Goal: Information Seeking & Learning: Learn about a topic

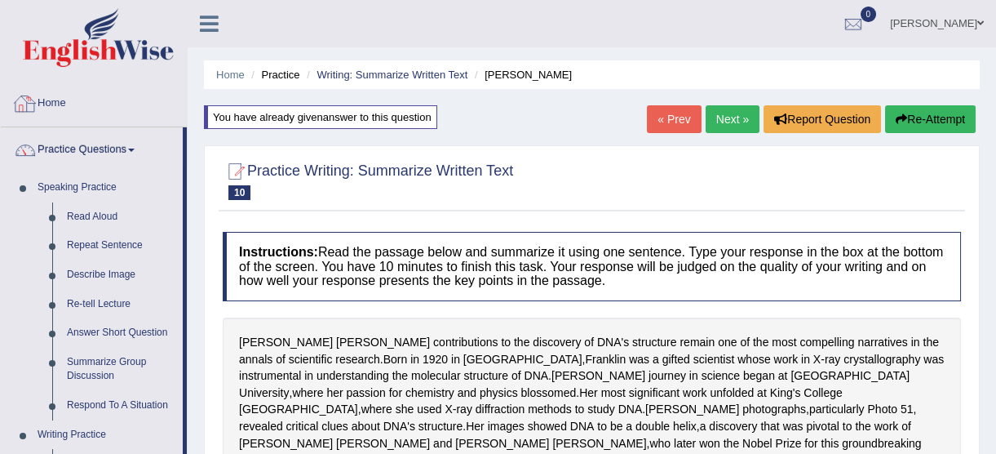
click at [97, 48] on img at bounding box center [98, 37] width 151 height 59
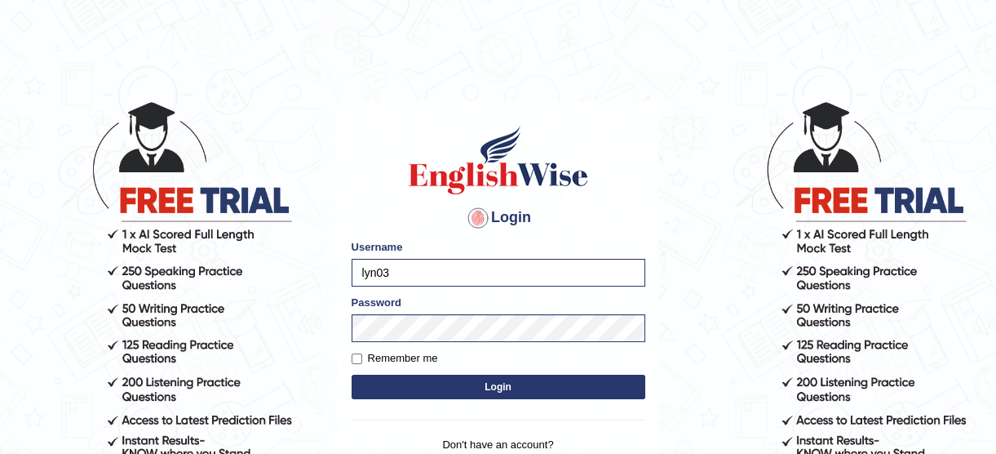
click at [681, 392] on body "Login Please fix the following errors: Username lyn03 Password Remember me Logi…" at bounding box center [498, 277] width 996 height 454
click at [617, 387] on button "Login" at bounding box center [499, 387] width 294 height 24
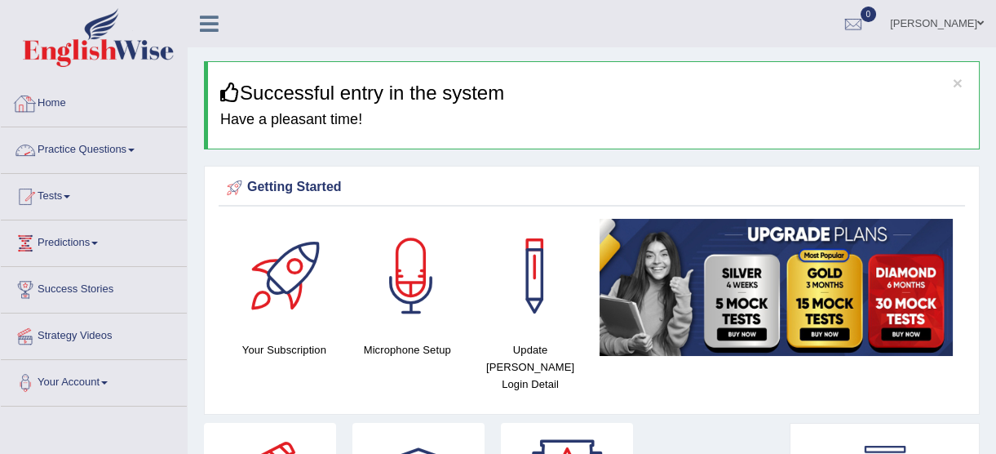
click at [134, 146] on link "Practice Questions" at bounding box center [94, 147] width 186 height 41
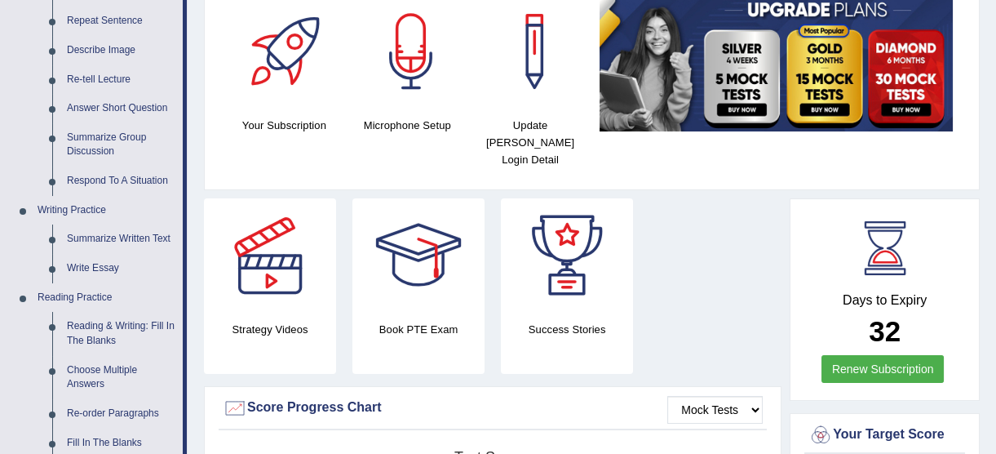
scroll to position [222, 0]
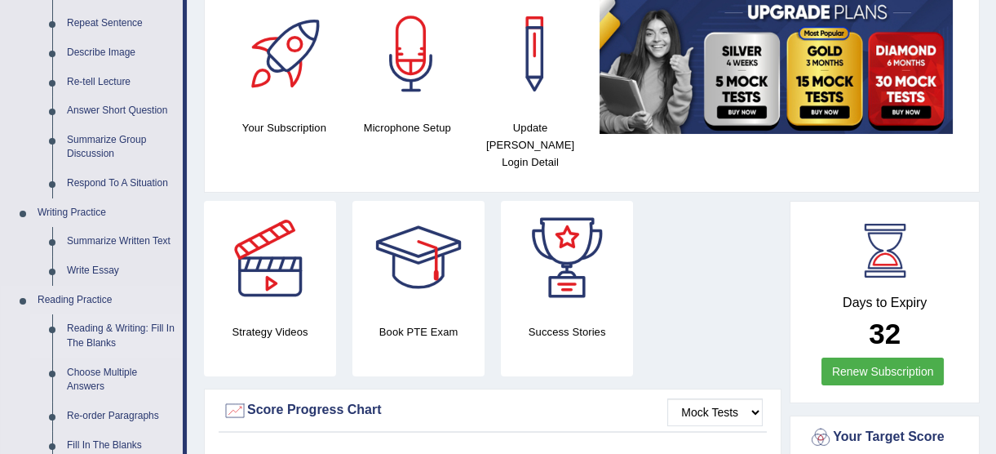
click at [123, 326] on link "Reading & Writing: Fill In The Blanks" at bounding box center [121, 335] width 123 height 43
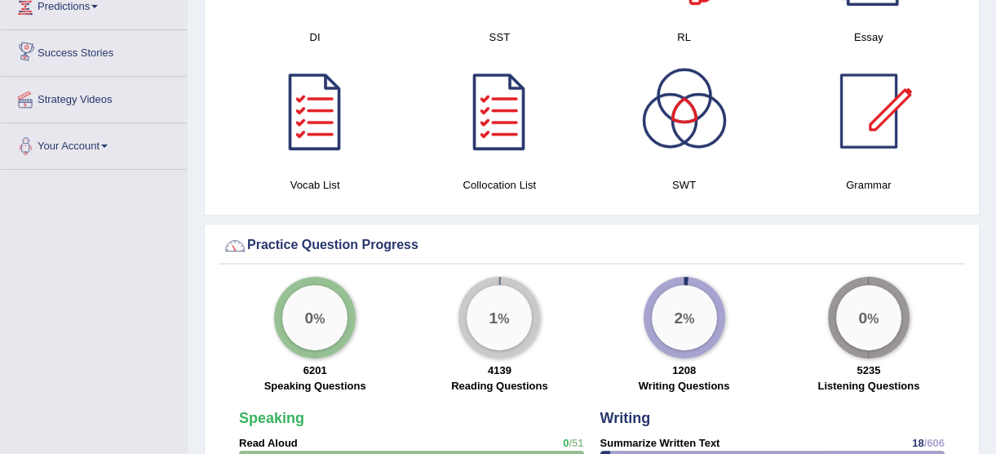
scroll to position [1093, 0]
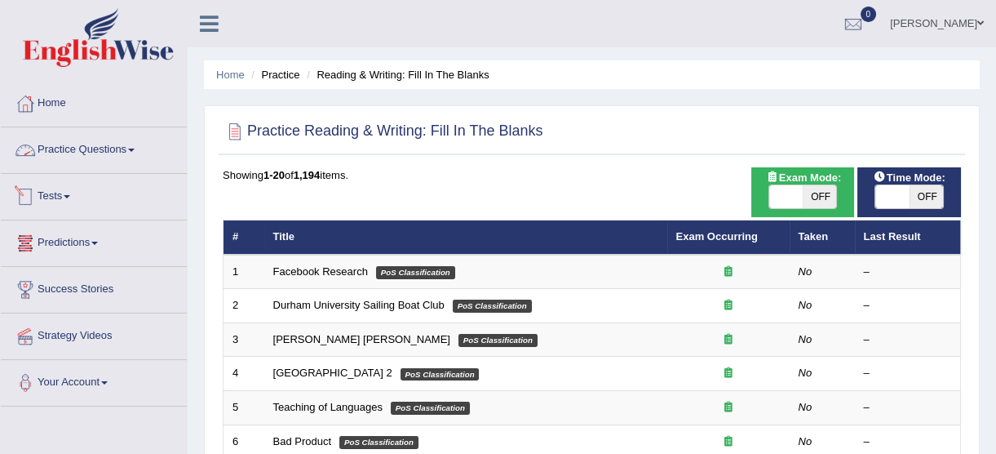
click at [122, 157] on link "Practice Questions" at bounding box center [94, 147] width 186 height 41
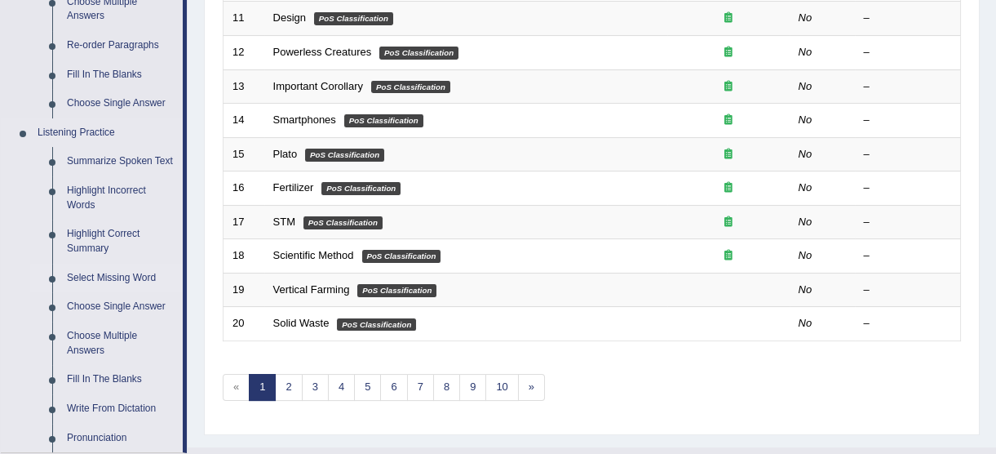
scroll to position [593, 0]
click at [131, 376] on link "Fill In The Blanks" at bounding box center [121, 378] width 123 height 29
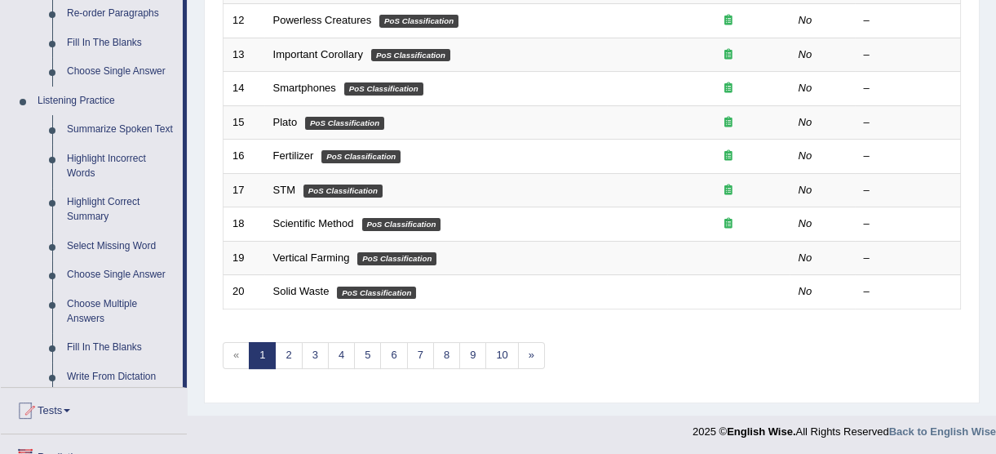
scroll to position [624, 0]
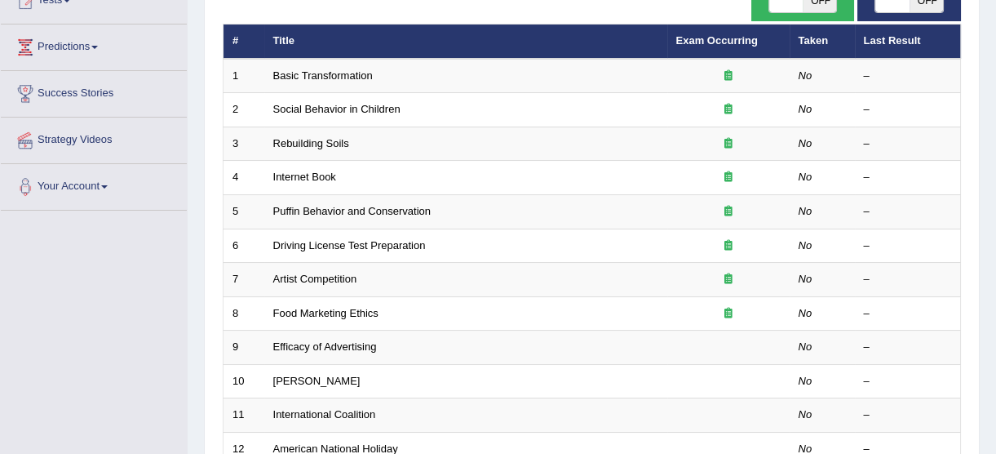
scroll to position [222, 0]
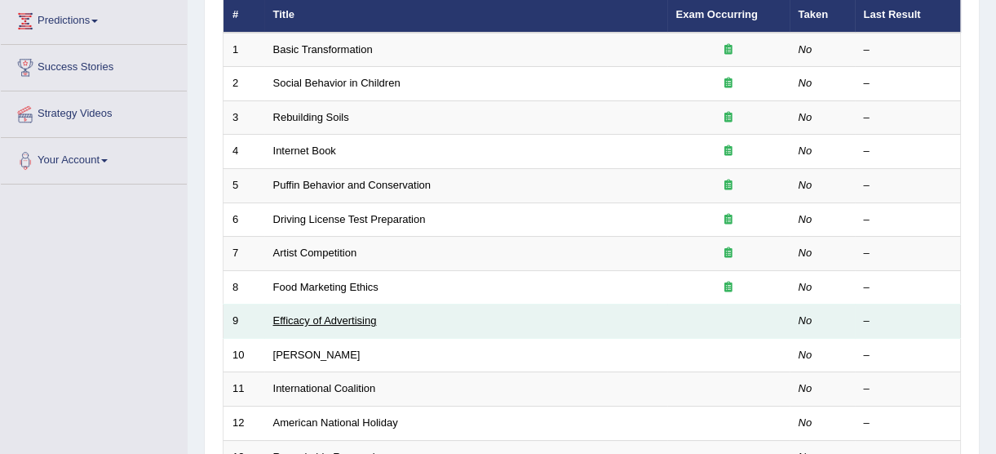
click at [357, 322] on link "Efficacy of Advertising" at bounding box center [325, 320] width 104 height 12
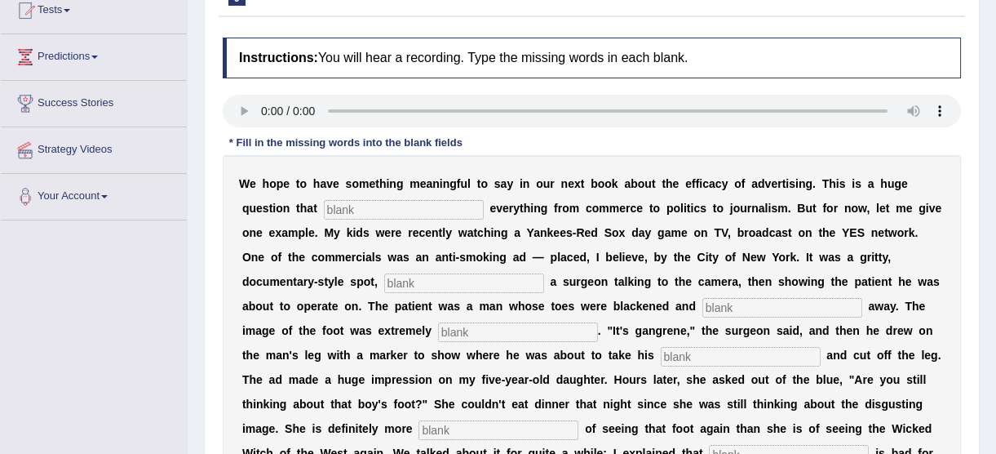
scroll to position [222, 0]
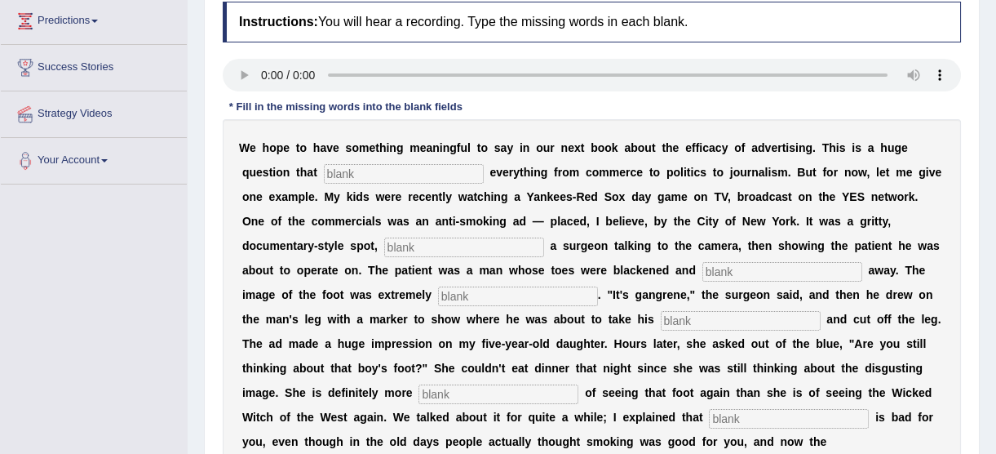
click at [362, 166] on input "text" at bounding box center [404, 174] width 160 height 20
click at [324, 173] on input "imoacts" at bounding box center [404, 174] width 160 height 20
type input "impacts"
type input "featuring"
type input "running"
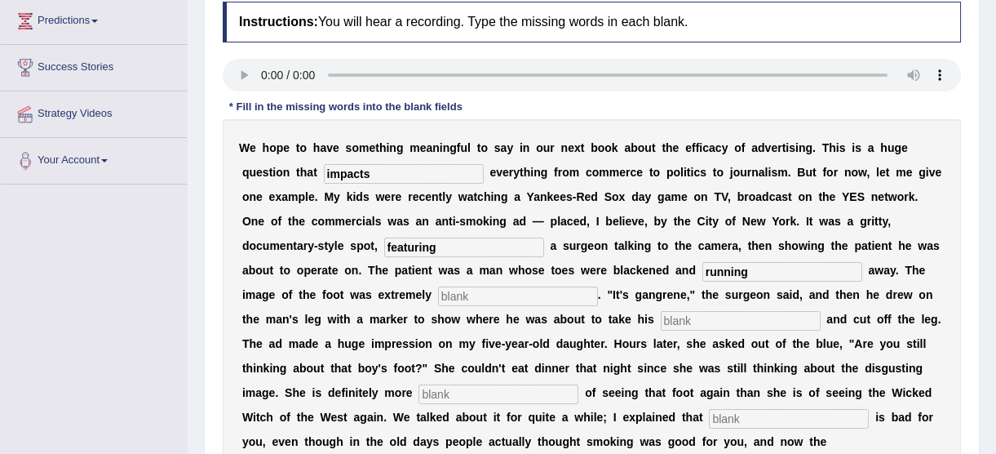
click at [661, 324] on input "text" at bounding box center [741, 321] width 160 height 20
type input "hox"
type input "scared"
type input "smoking"
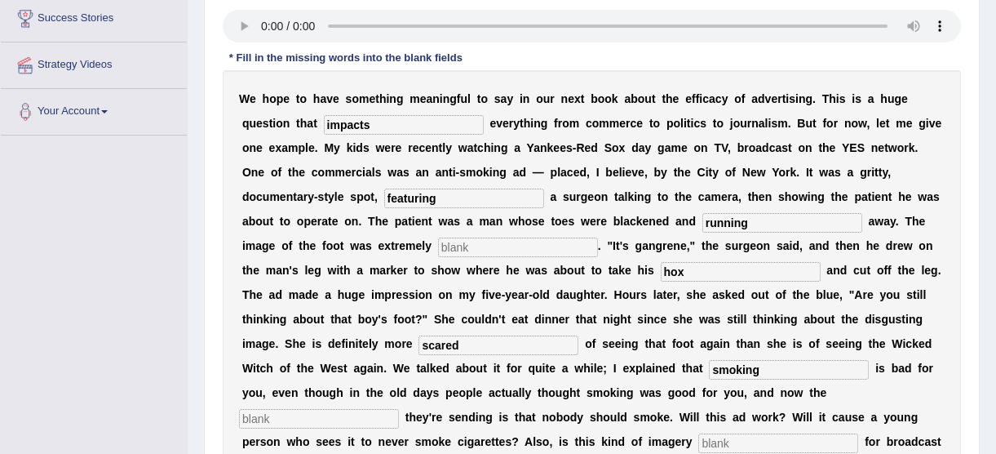
scroll to position [296, 0]
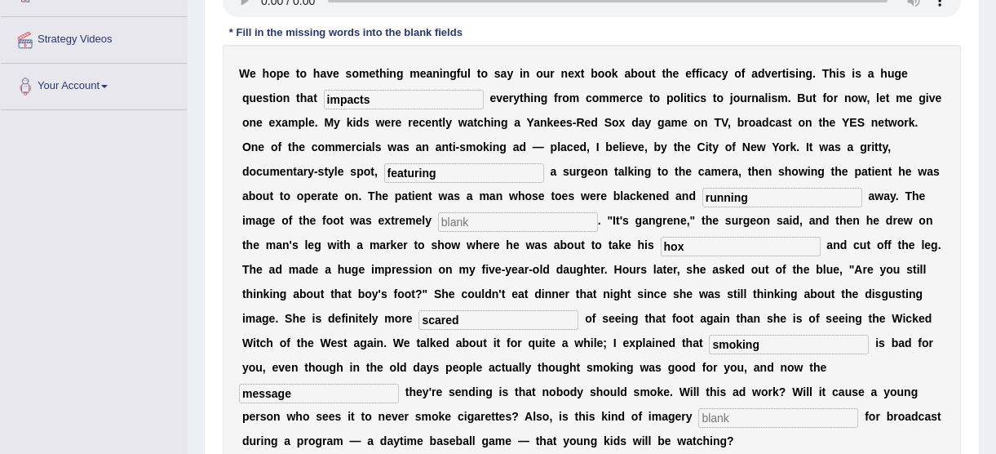
type input "message"
type input "appropriate"
click at [703, 194] on input "running" at bounding box center [783, 198] width 160 height 20
click at [703, 197] on input "totting" at bounding box center [783, 198] width 160 height 20
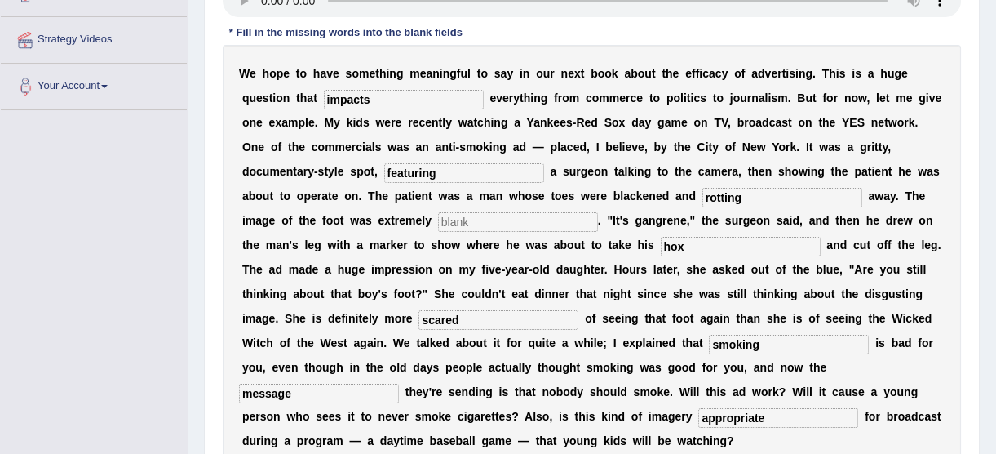
scroll to position [222, 0]
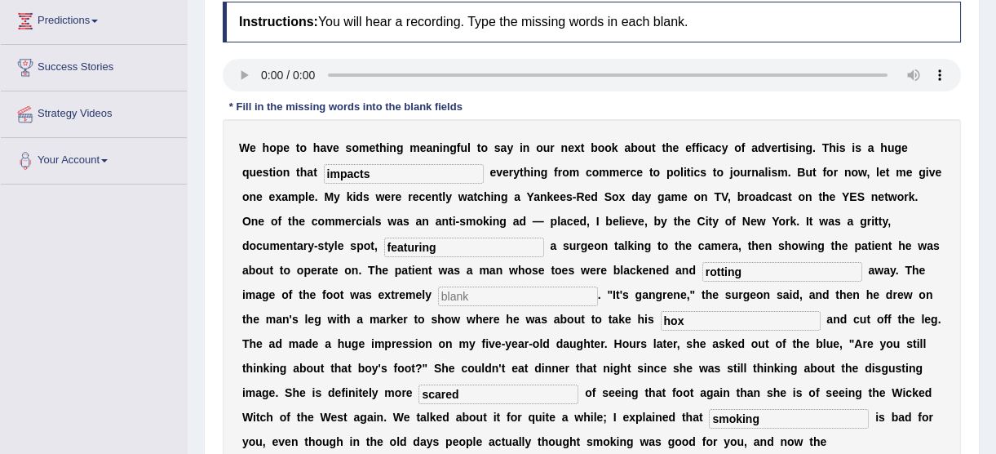
type input "rotting"
click at [352, 174] on input "impacts" at bounding box center [404, 174] width 160 height 20
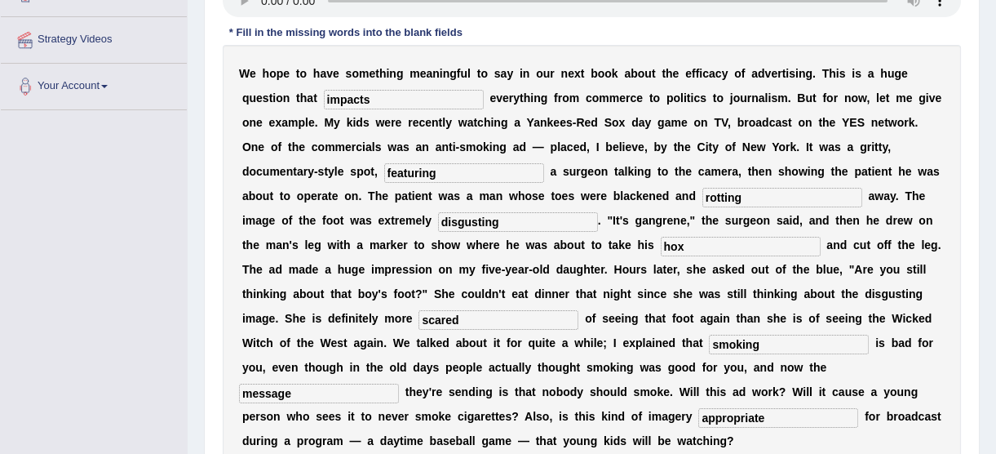
type input "disgusting"
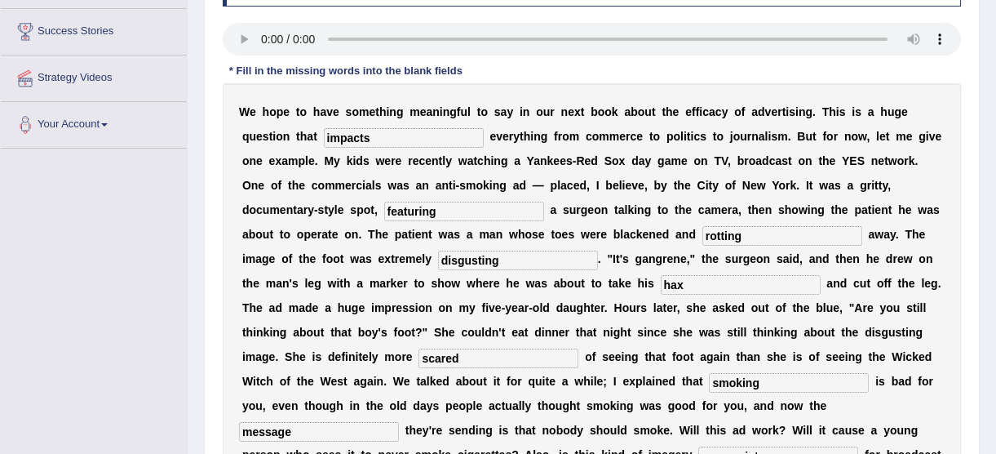
scroll to position [332, 0]
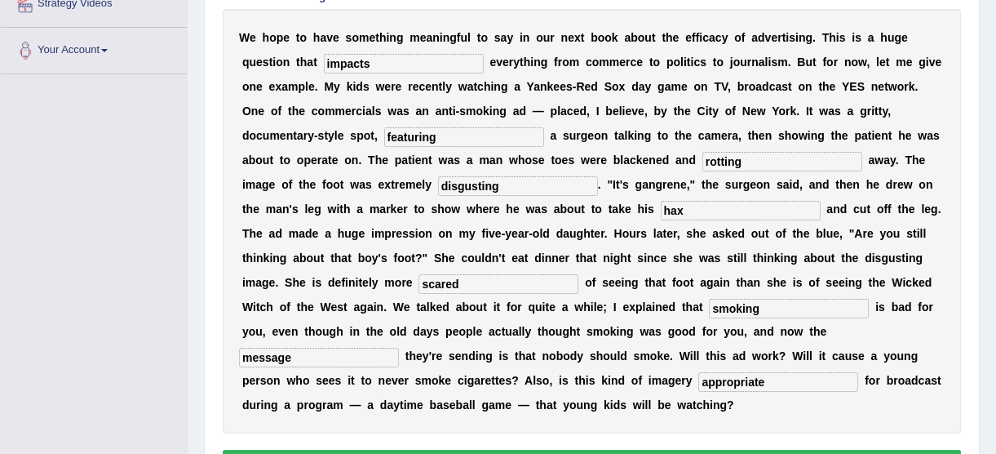
click at [661, 210] on input "hax" at bounding box center [741, 211] width 160 height 20
type input "hacksaw"
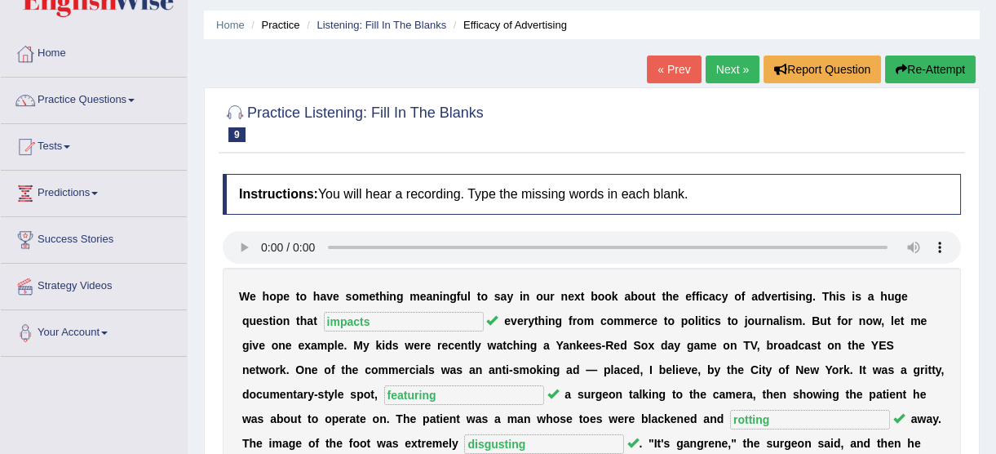
scroll to position [0, 0]
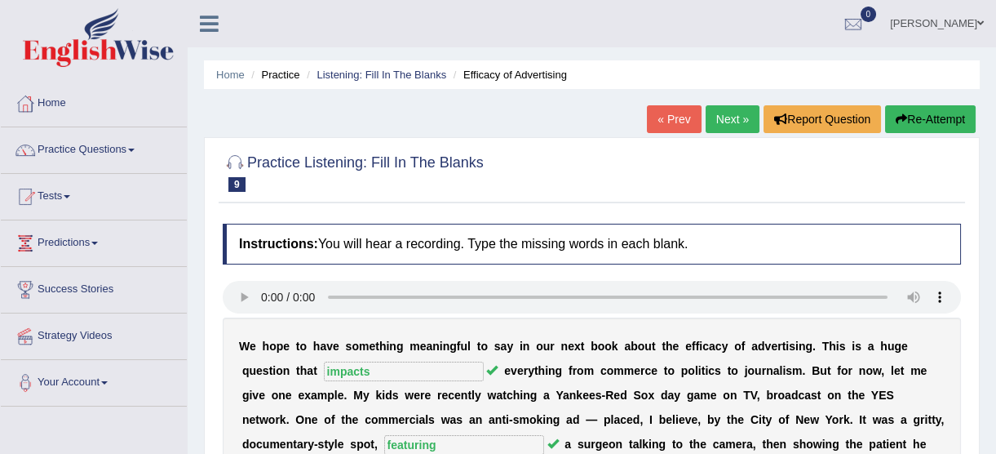
click at [726, 126] on link "Next »" at bounding box center [733, 119] width 54 height 28
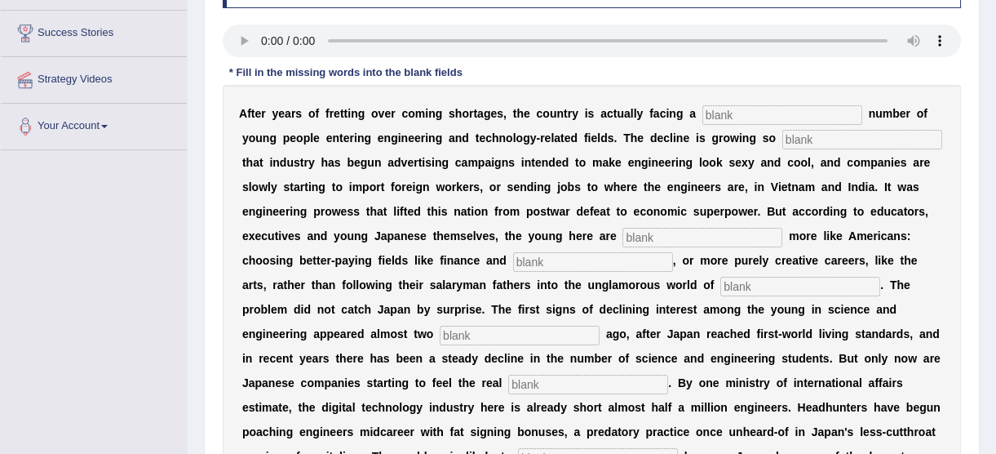
scroll to position [222, 0]
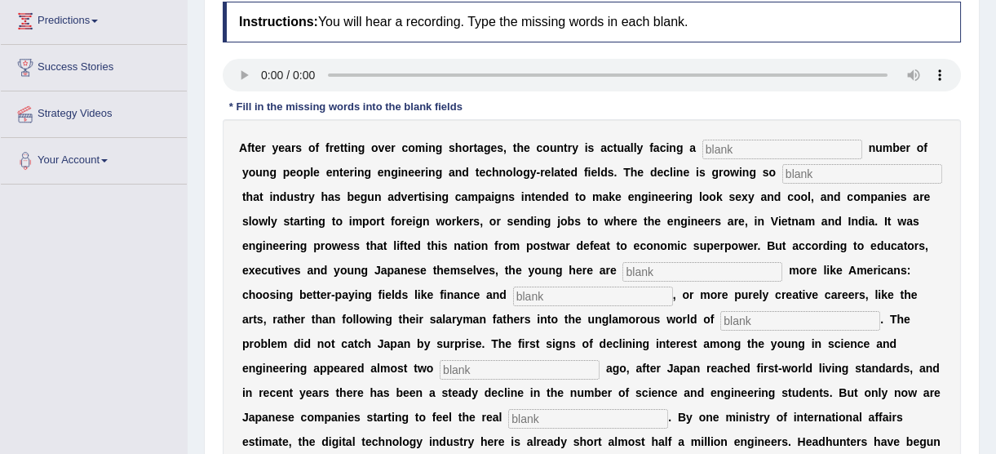
click at [708, 152] on input "text" at bounding box center [783, 150] width 160 height 20
type input "dwindelling"
type input "drastic"
type input "bahaving"
type input "medicine"
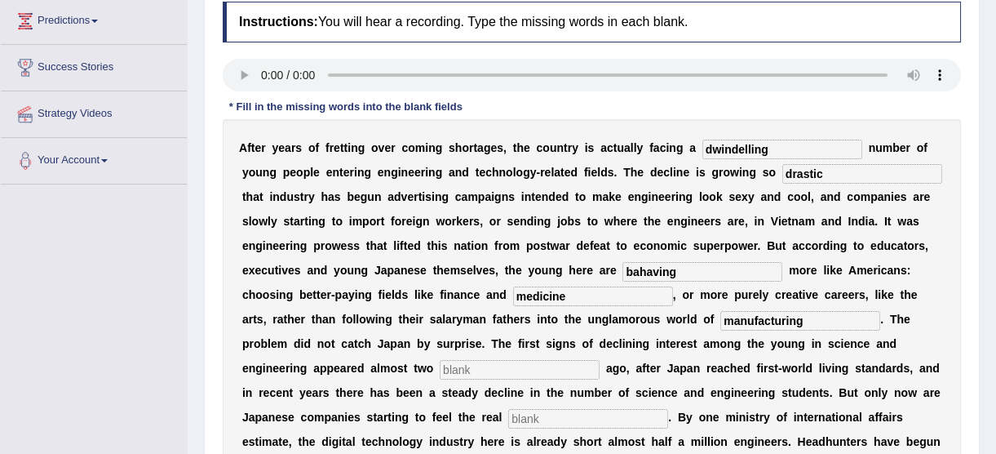
type input "manufacturing"
type input "decades"
type input "pinch"
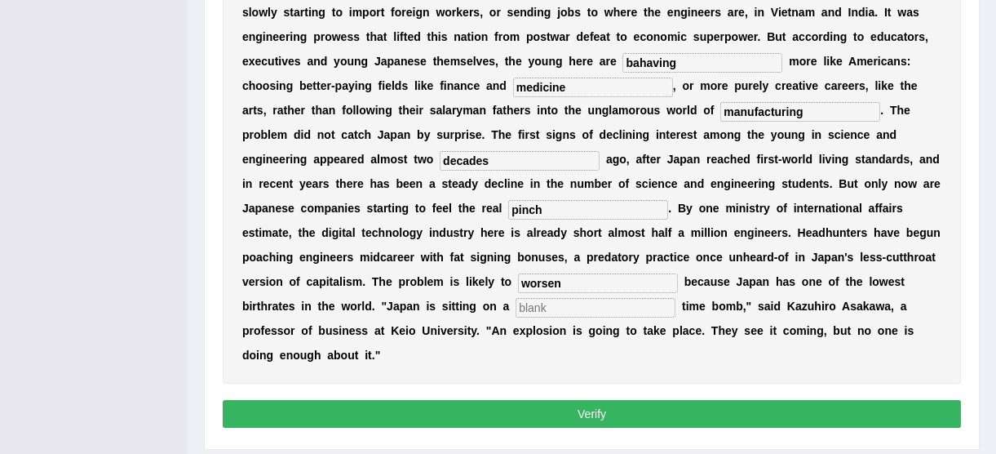
type input "worsen"
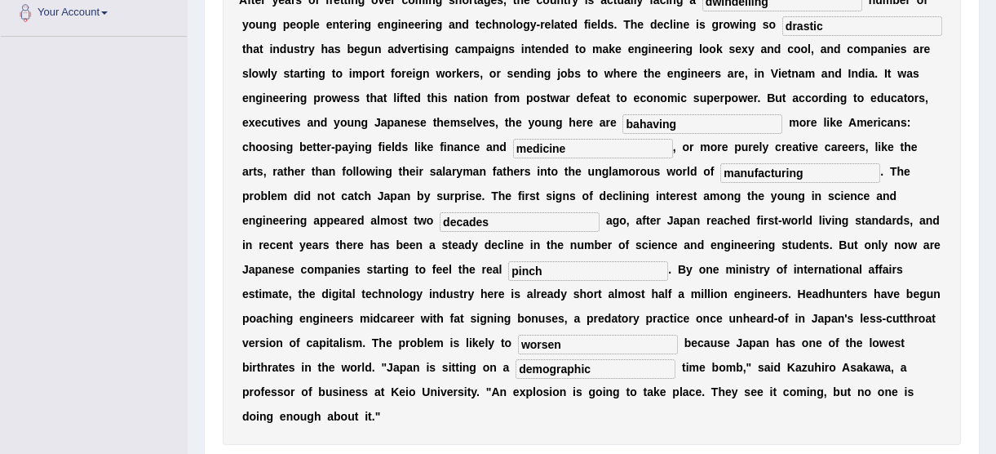
scroll to position [282, 0]
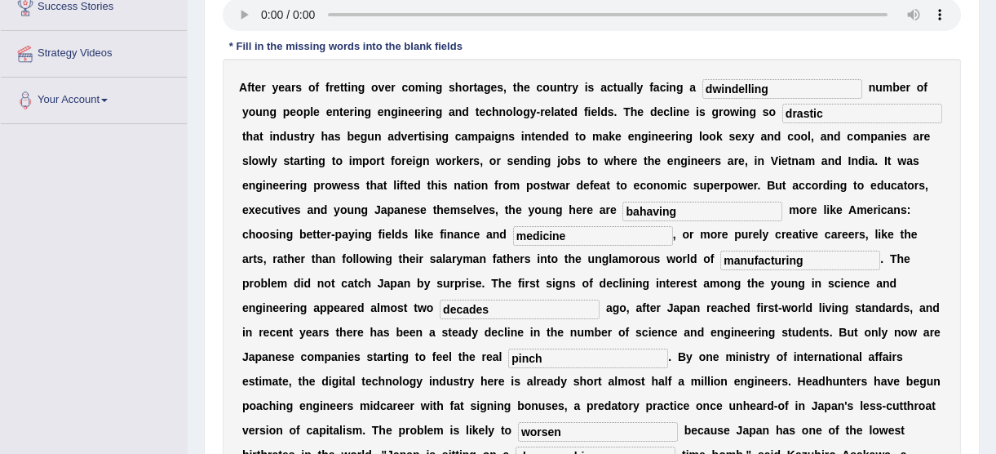
type input "demographic"
click at [703, 87] on input "dwindelling" at bounding box center [783, 89] width 160 height 20
click at [717, 82] on input "dwendelling" at bounding box center [783, 89] width 160 height 20
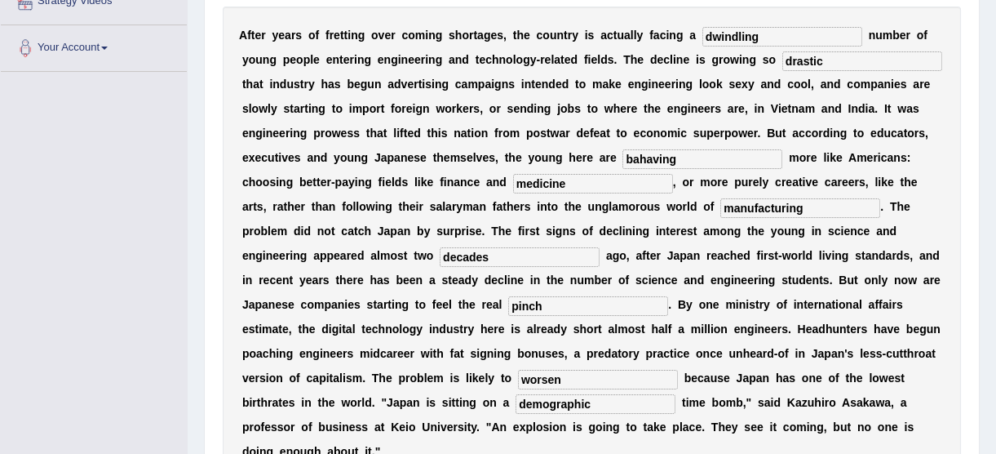
scroll to position [431, 0]
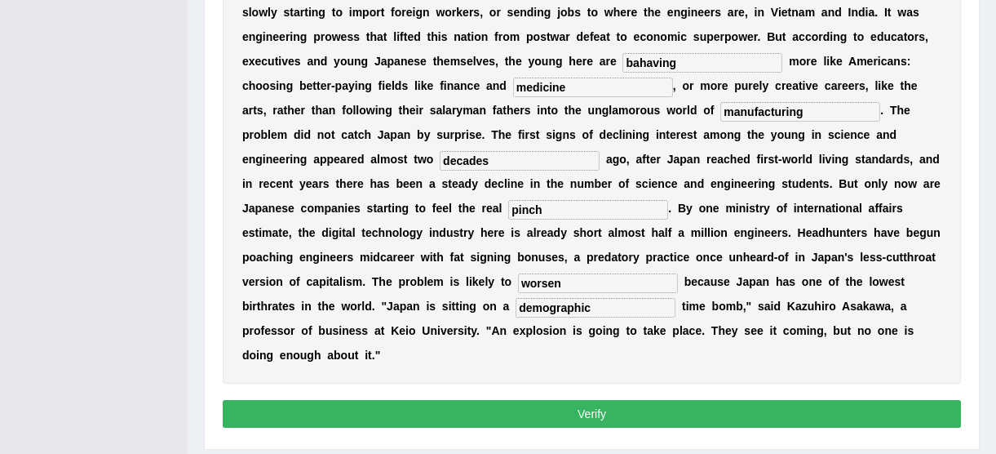
type input "dwindling"
click at [624, 400] on button "Verify" at bounding box center [592, 414] width 739 height 28
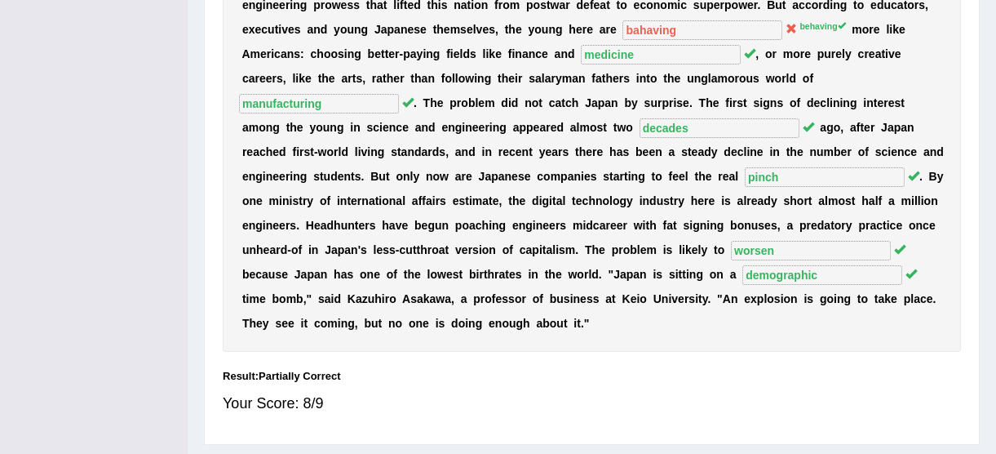
scroll to position [458, 0]
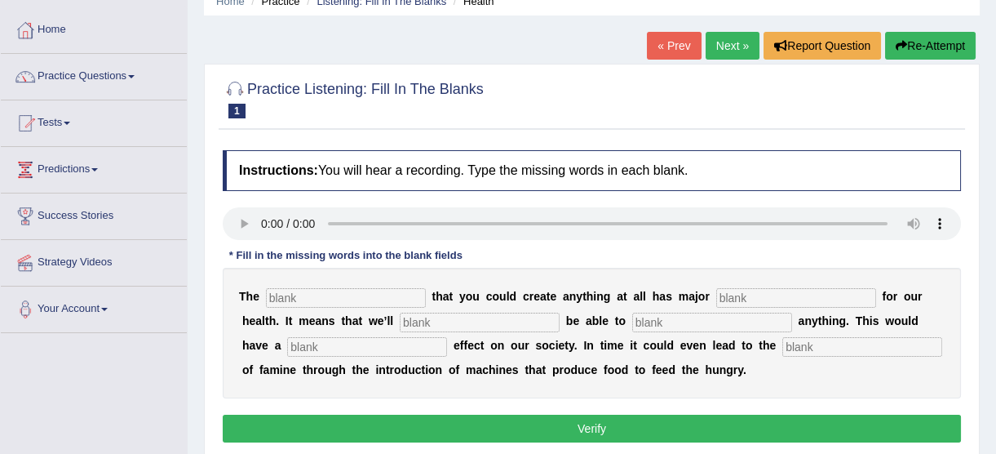
click at [303, 294] on input "text" at bounding box center [346, 298] width 160 height 20
type input "notion"
type input "implicatuons"
click at [316, 300] on input "notion" at bounding box center [346, 298] width 160 height 20
type input "even"
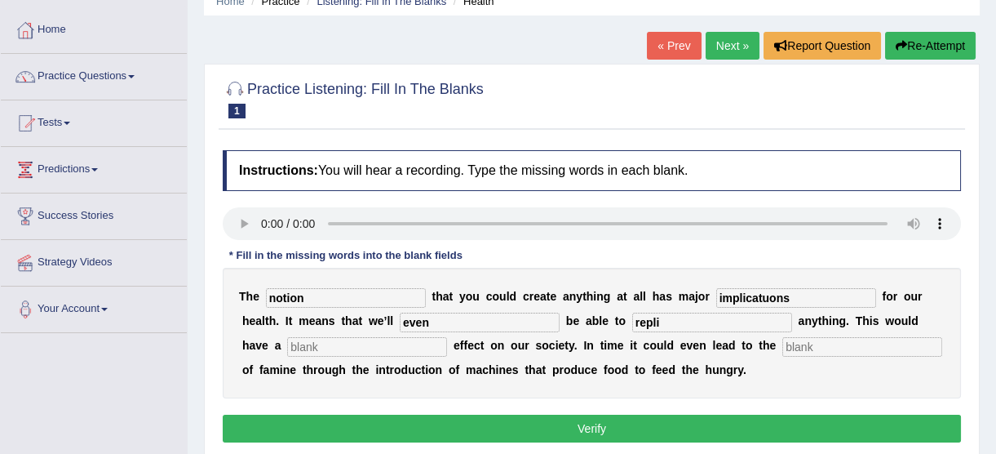
type input "repli"
type input "f"
type input "phenomenal"
click at [408, 322] on input "even" at bounding box center [480, 323] width 160 height 20
type input "eventually"
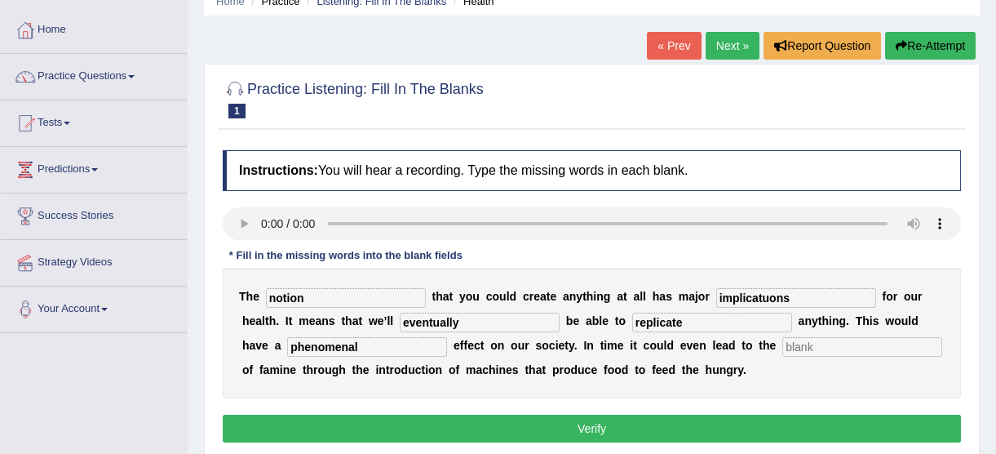
type input "replicate"
click at [730, 299] on input "implicatuons" at bounding box center [797, 298] width 160 height 20
type input "implications"
click at [783, 340] on input "text" at bounding box center [863, 347] width 160 height 20
type input "d"
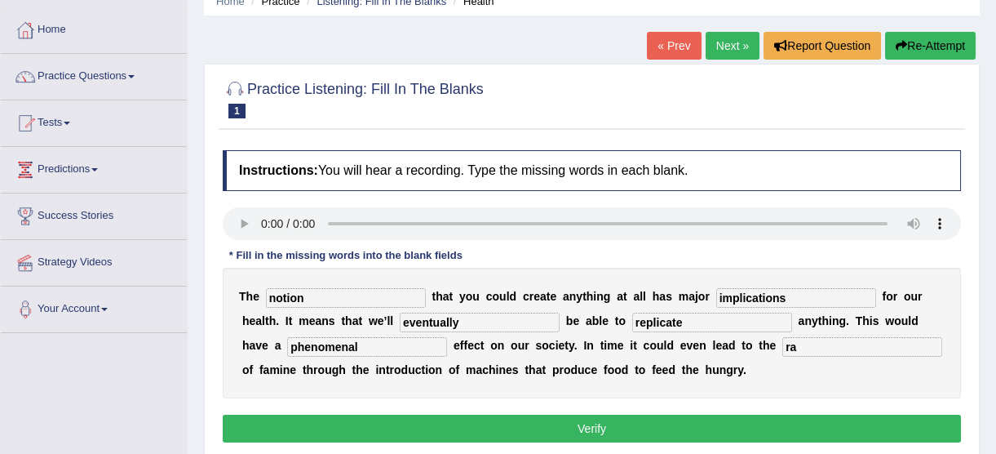
type input "ra"
click at [783, 343] on input "ra" at bounding box center [863, 347] width 160 height 20
click at [783, 346] on input "radication" at bounding box center [863, 347] width 160 height 20
type input "eradication"
click at [797, 375] on div "T h e notion t h a t y o u c o u l d c r e a t e a n y t h i n g a t a l l h a …" at bounding box center [592, 333] width 739 height 131
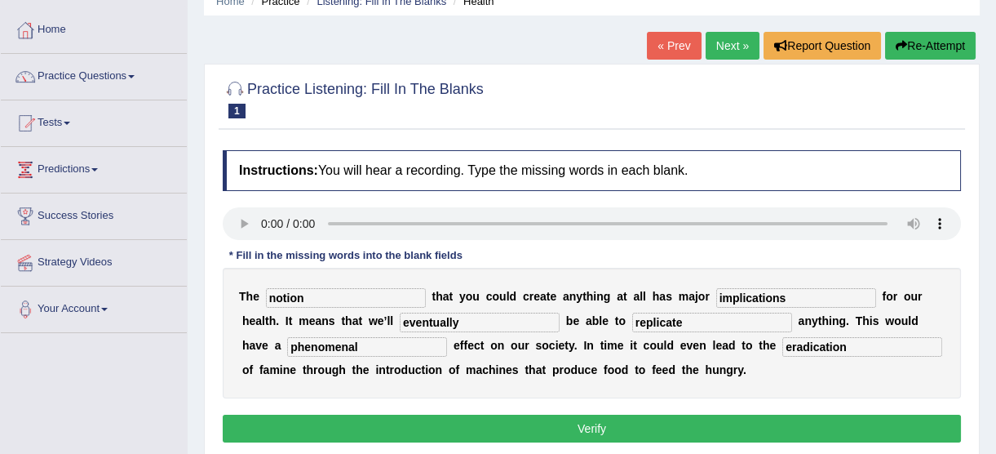
click at [774, 424] on button "Verify" at bounding box center [592, 429] width 739 height 28
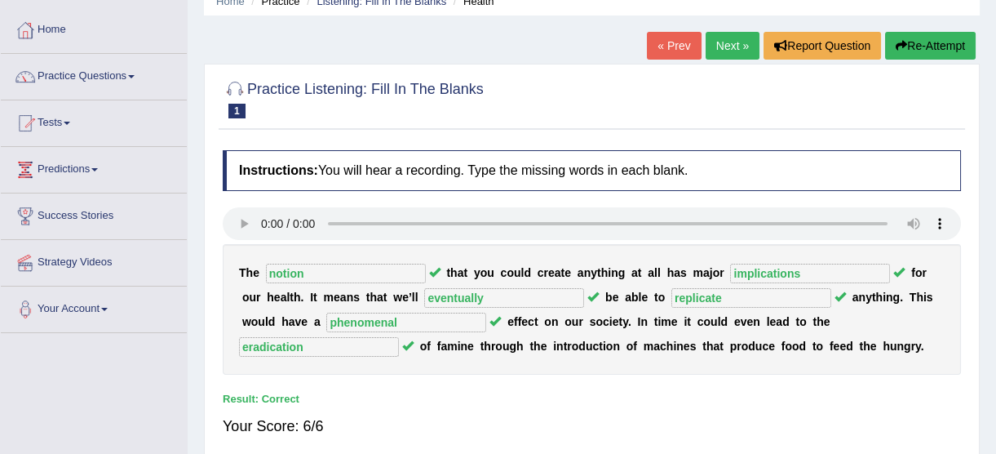
click at [722, 51] on link "Next »" at bounding box center [733, 46] width 54 height 28
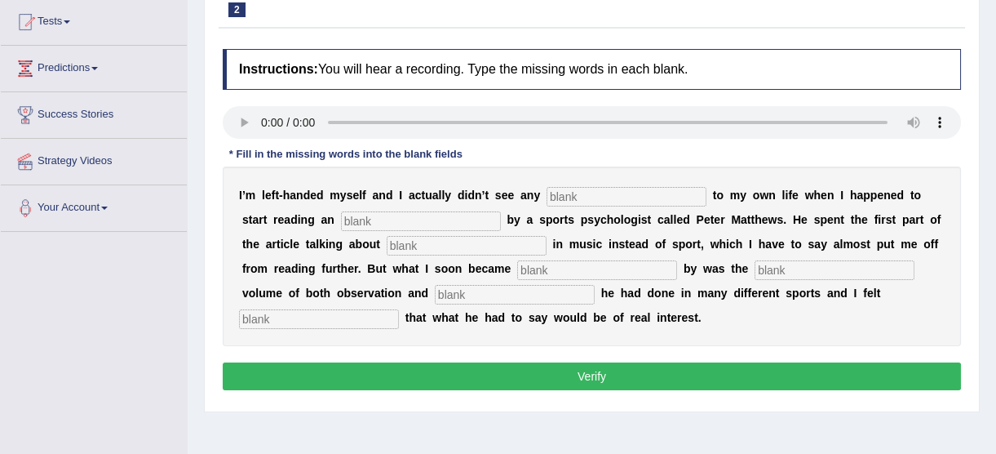
scroll to position [222, 0]
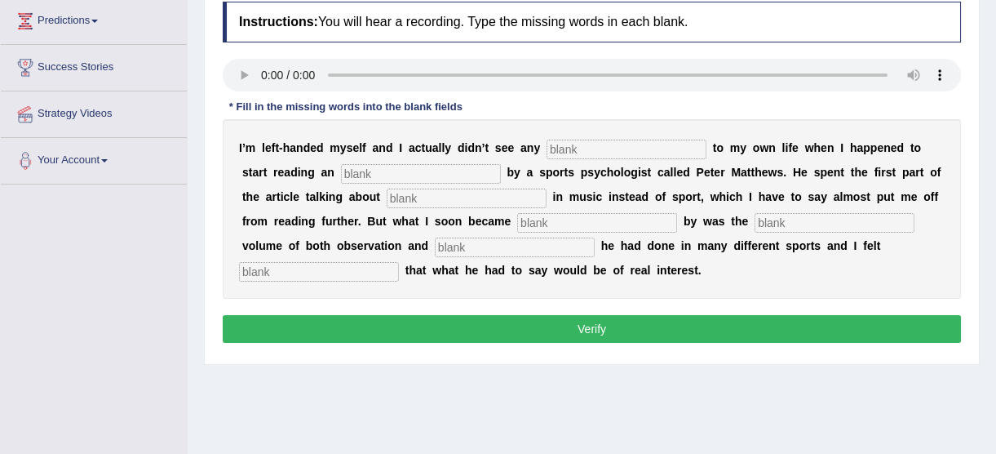
click at [565, 147] on input "text" at bounding box center [627, 150] width 160 height 20
click at [563, 147] on input "text" at bounding box center [627, 150] width 160 height 20
type input "relevabce"
type input "article"
type input "handednes"
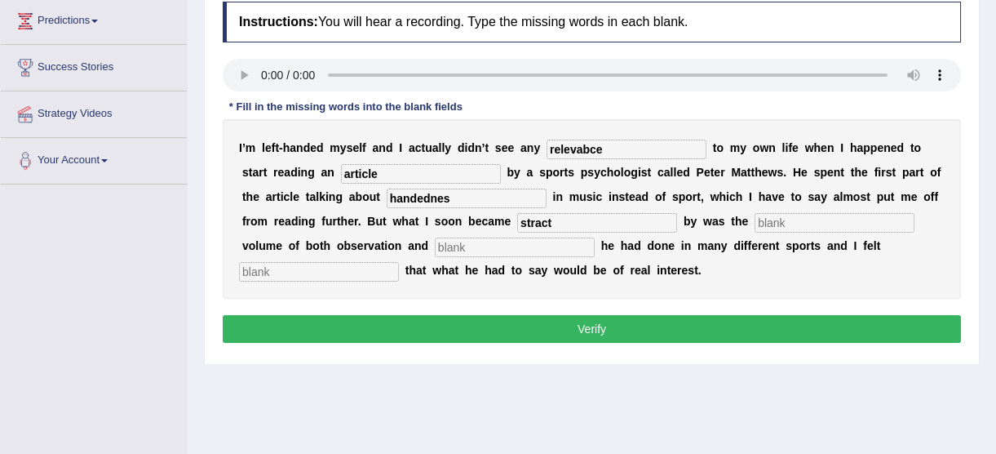
type input "stract"
click at [570, 145] on input "relevabce" at bounding box center [627, 150] width 160 height 20
type input "relevance"
click at [517, 223] on input "stract" at bounding box center [597, 223] width 160 height 20
type input "strucked"
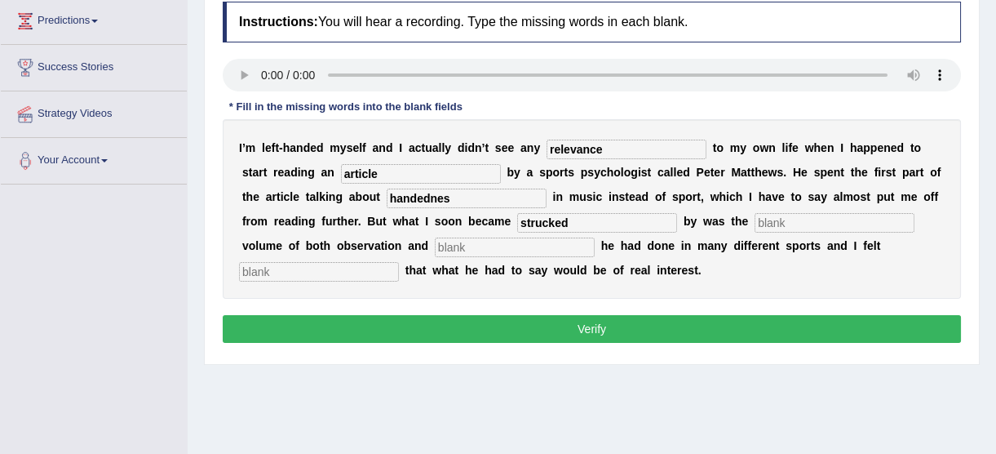
click at [517, 223] on input "strucked" at bounding box center [597, 223] width 160 height 20
click at [755, 218] on input "text" at bounding box center [835, 223] width 160 height 20
type input "sheer"
type input "inverstifayon"
type input "pursuaded"
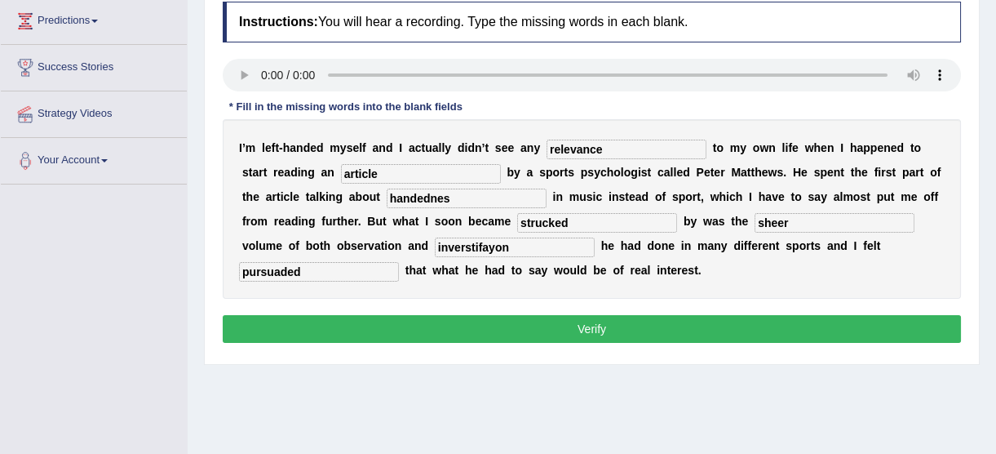
click at [435, 245] on input "inverstifayon" at bounding box center [515, 247] width 160 height 20
type input "investigation"
click at [517, 224] on input "strucked" at bounding box center [597, 223] width 160 height 20
click at [517, 219] on input "stracked" at bounding box center [597, 223] width 160 height 20
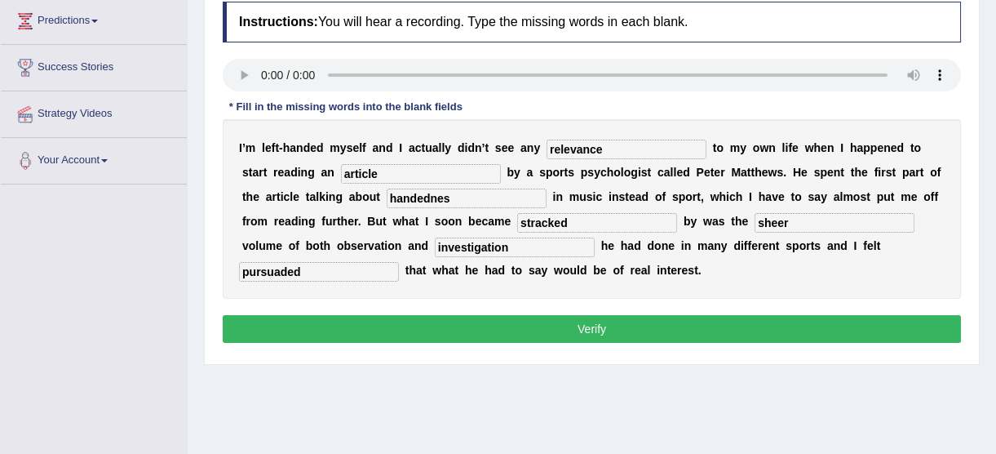
click at [517, 219] on input "stracked" at bounding box center [597, 223] width 160 height 20
click at [517, 221] on input "[PERSON_NAME]" at bounding box center [597, 223] width 160 height 20
type input "struck"
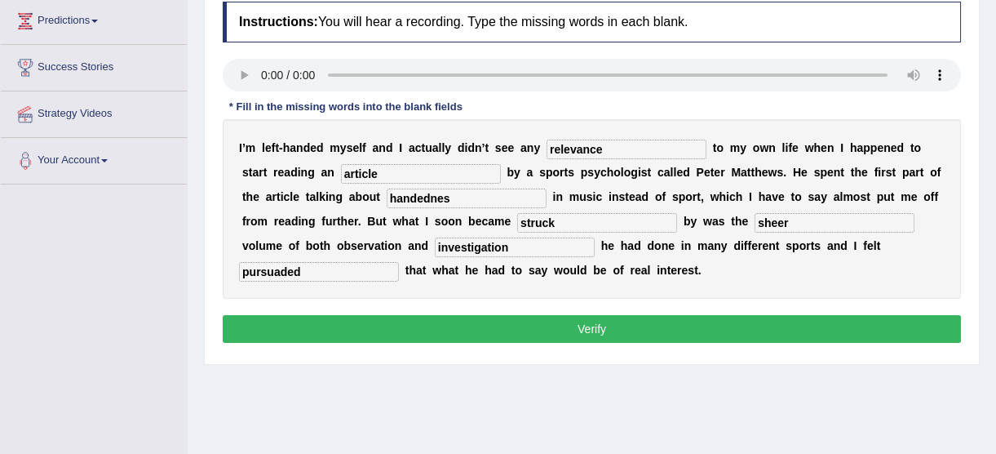
click at [387, 198] on input "handednes" at bounding box center [467, 199] width 160 height 20
type input "handedness"
click at [399, 262] on input "pursuaded" at bounding box center [319, 272] width 160 height 20
type input "persuaded"
click at [646, 333] on button "Verify" at bounding box center [592, 329] width 739 height 28
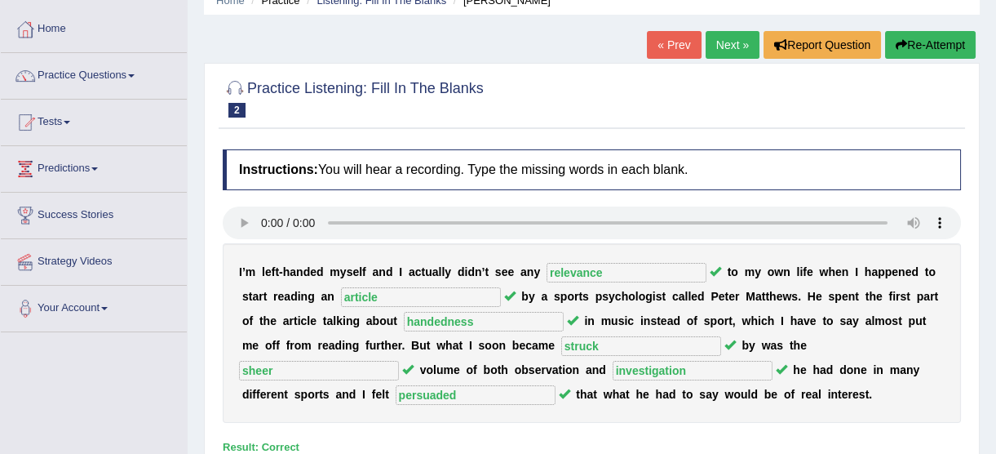
scroll to position [73, 0]
click at [717, 45] on link "Next »" at bounding box center [733, 46] width 54 height 28
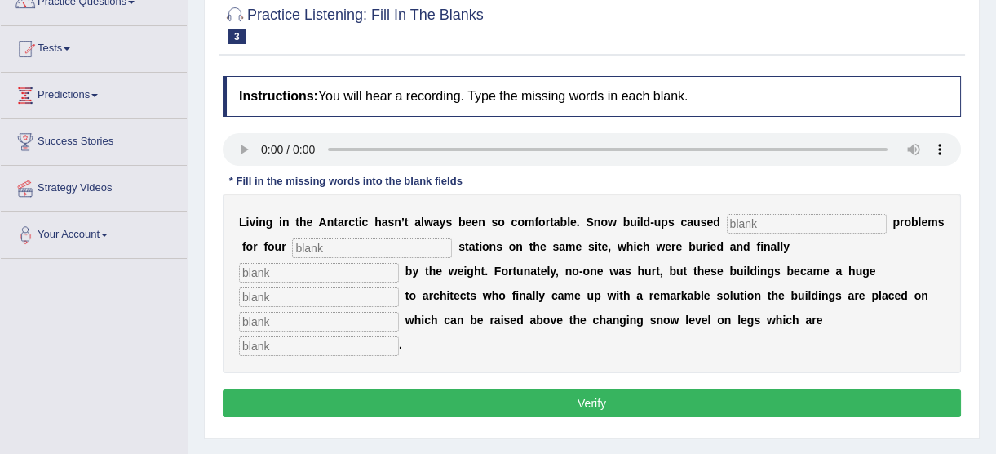
click at [748, 214] on input "text" at bounding box center [807, 224] width 160 height 20
type input "enormous"
type input "prev"
type input "crashed"
type input "challence"
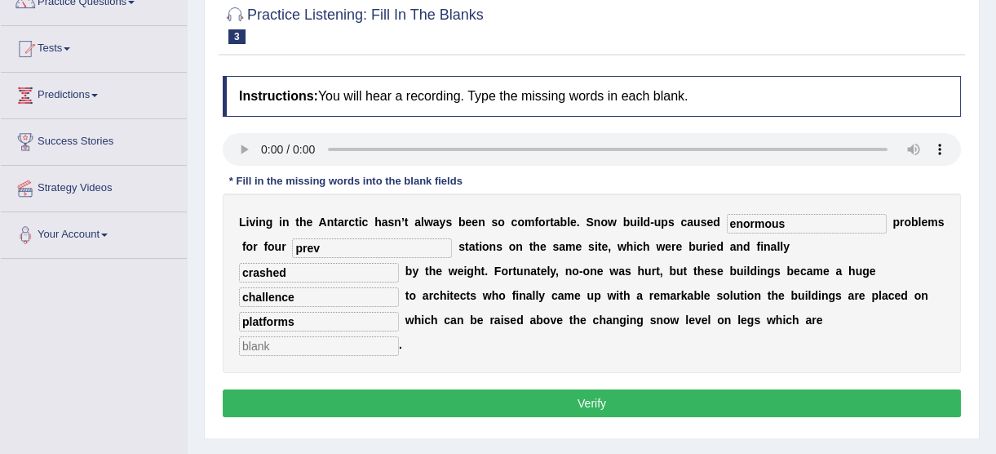
type input "platforms"
type input "extendable"
click at [292, 245] on input "prev" at bounding box center [372, 248] width 160 height 20
type input "previous"
click at [399, 287] on input "challence" at bounding box center [319, 297] width 160 height 20
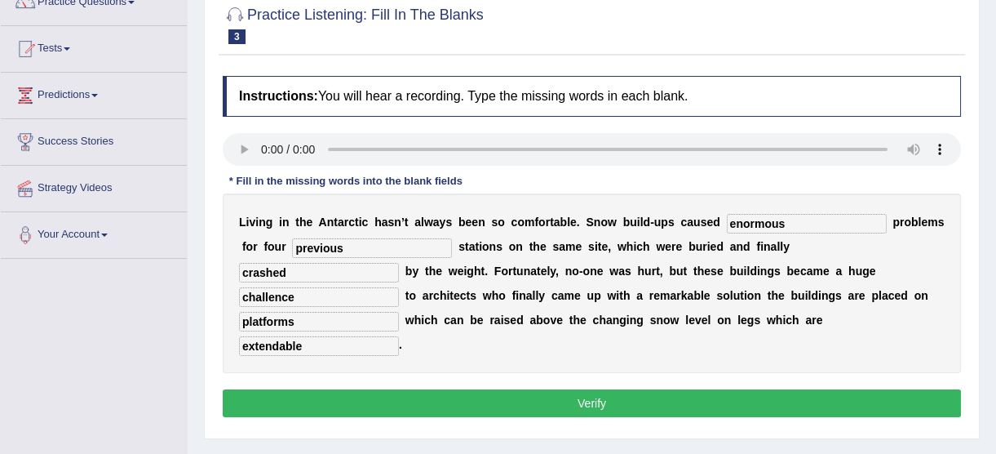
click at [399, 287] on input "challence" at bounding box center [319, 297] width 160 height 20
type input "challenge"
click at [399, 263] on input "crashed" at bounding box center [319, 273] width 160 height 20
type input "crushed"
click at [601, 389] on button "Verify" at bounding box center [592, 403] width 739 height 28
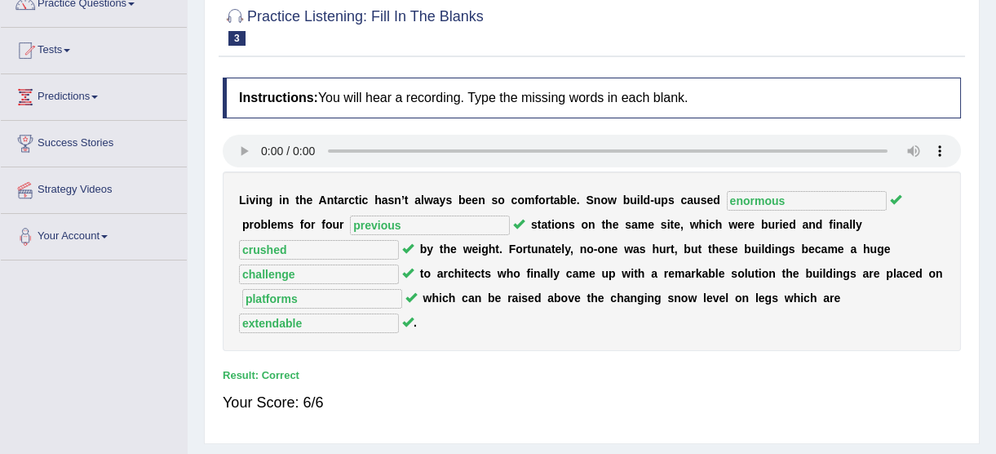
scroll to position [148, 0]
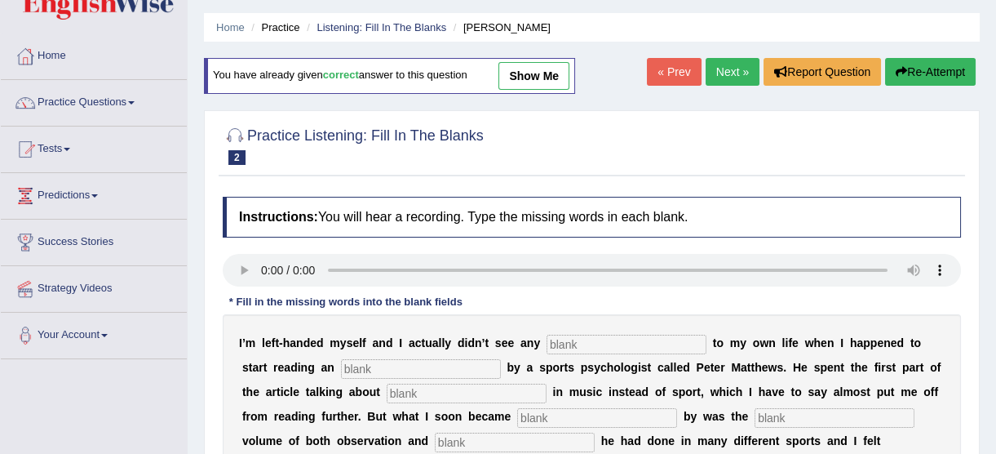
scroll to position [73, 0]
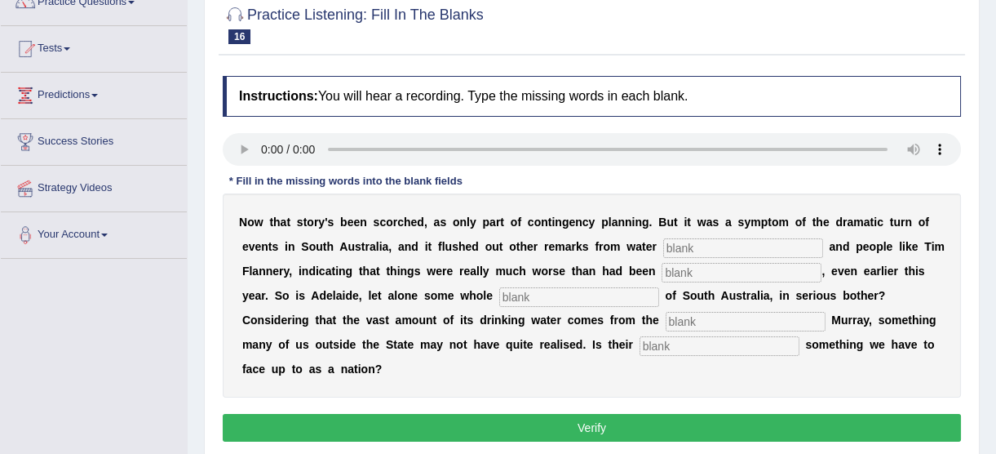
click at [663, 246] on input "text" at bounding box center [743, 248] width 160 height 20
type input "e"
type input "academics"
type input "shadowed"
type input "beliggered"
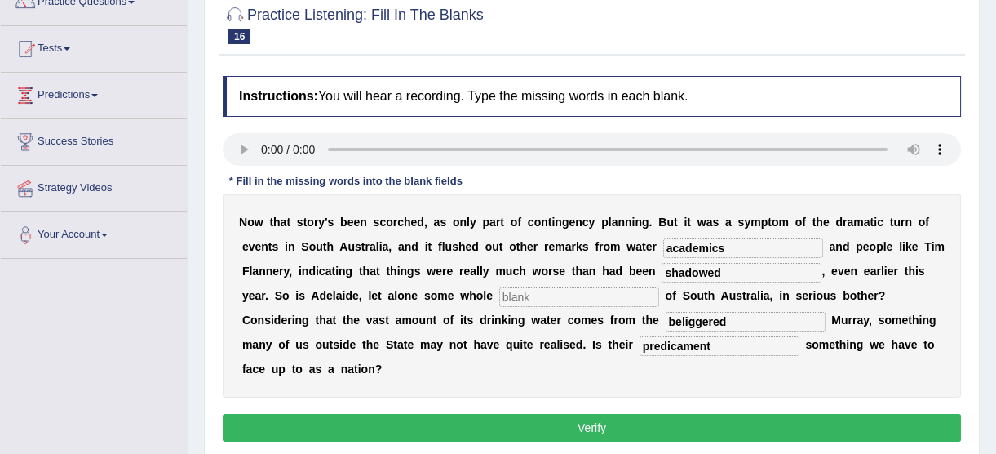
type input "predicament"
click at [663, 253] on input "academics" at bounding box center [743, 248] width 160 height 20
click at [499, 296] on input "regious" at bounding box center [579, 297] width 160 height 20
type input "regions"
click at [662, 270] on input "shadowed" at bounding box center [742, 273] width 160 height 20
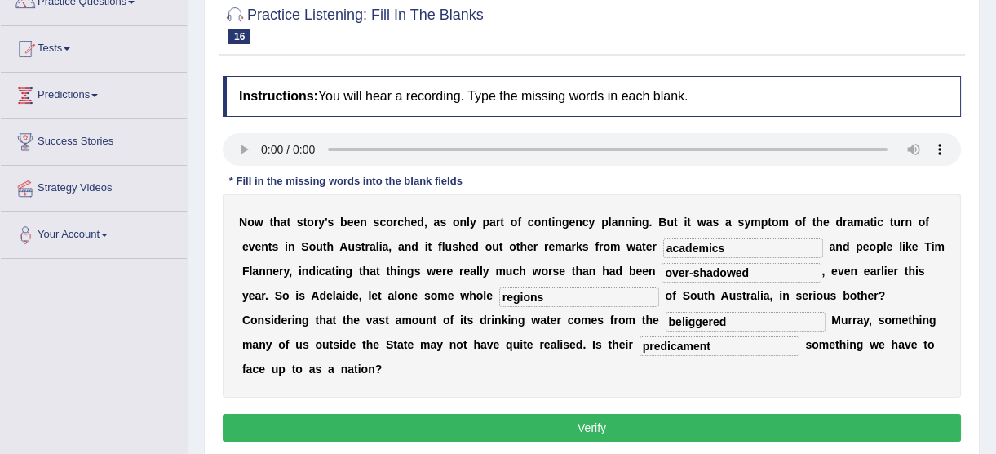
type input "over-shadowed"
click at [666, 319] on input "beliggered" at bounding box center [746, 322] width 160 height 20
type input "beleaguered"
click at [662, 273] on input "over-shadowed" at bounding box center [742, 273] width 160 height 20
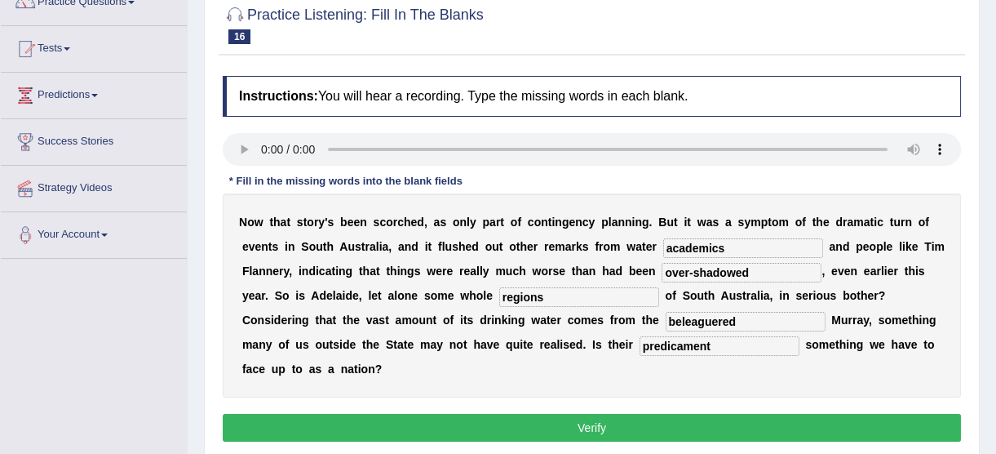
click at [662, 269] on input "over-shadowed" at bounding box center [742, 273] width 160 height 20
click at [823, 289] on b "u" at bounding box center [826, 295] width 7 height 13
click at [663, 273] on input "over-shadowed" at bounding box center [742, 273] width 160 height 20
drag, startPoint x: 675, startPoint y: 272, endPoint x: 524, endPoint y: 284, distance: 151.5
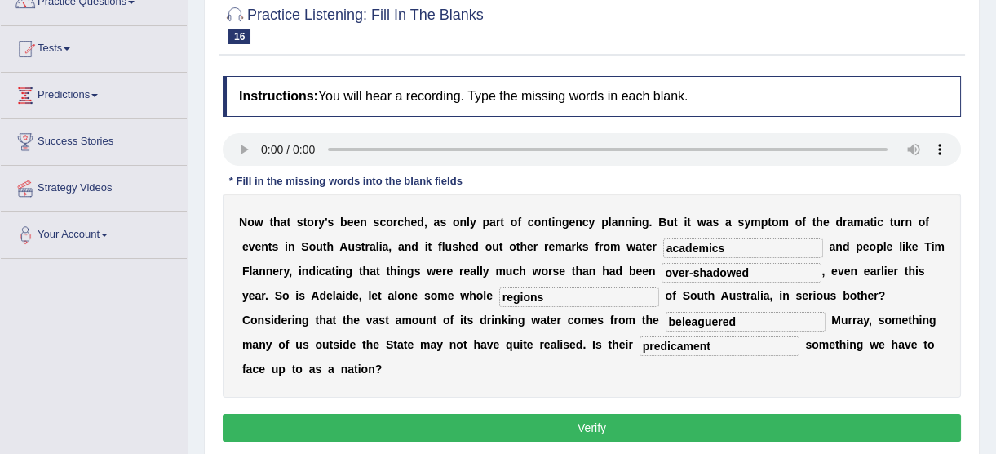
click at [524, 284] on div "N o w t h a t s t o r y ' s b e e n s c o r c h e d , a s o n l y p a r t o f c…" at bounding box center [592, 295] width 739 height 204
click at [663, 244] on input "academics" at bounding box center [743, 248] width 160 height 20
click at [662, 271] on input "foreshadow" at bounding box center [742, 273] width 160 height 20
type input "foreshadowed"
click at [697, 414] on button "Verify" at bounding box center [592, 428] width 739 height 28
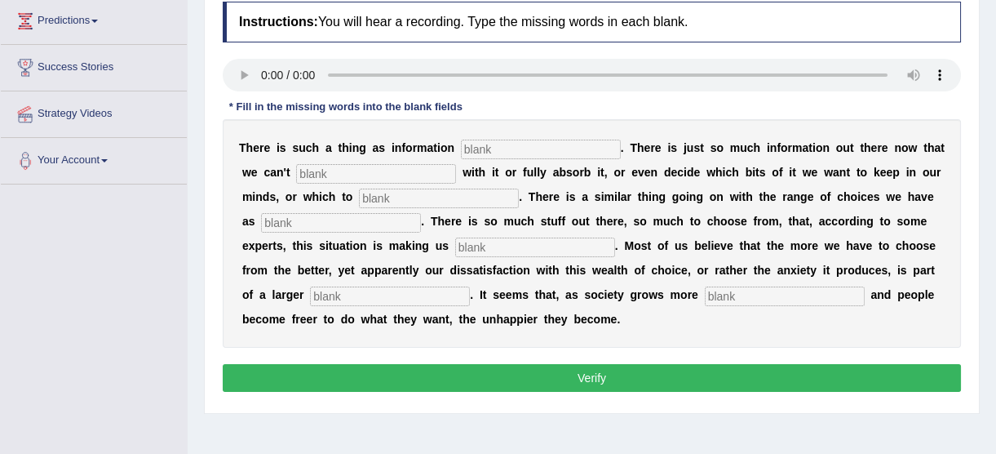
click at [466, 144] on input "text" at bounding box center [541, 150] width 160 height 20
type input "overload"
type input "cope"
type input "consumers"
type input "miserable"
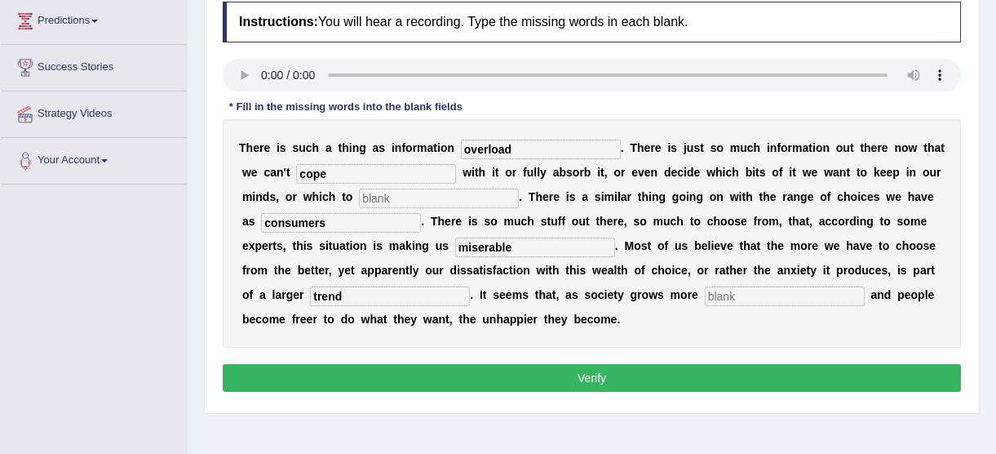
type input "trend"
type input "affluent"
click at [319, 171] on input "cope" at bounding box center [376, 174] width 160 height 20
type input "discard"
click at [455, 246] on input "miserable" at bounding box center [535, 247] width 160 height 20
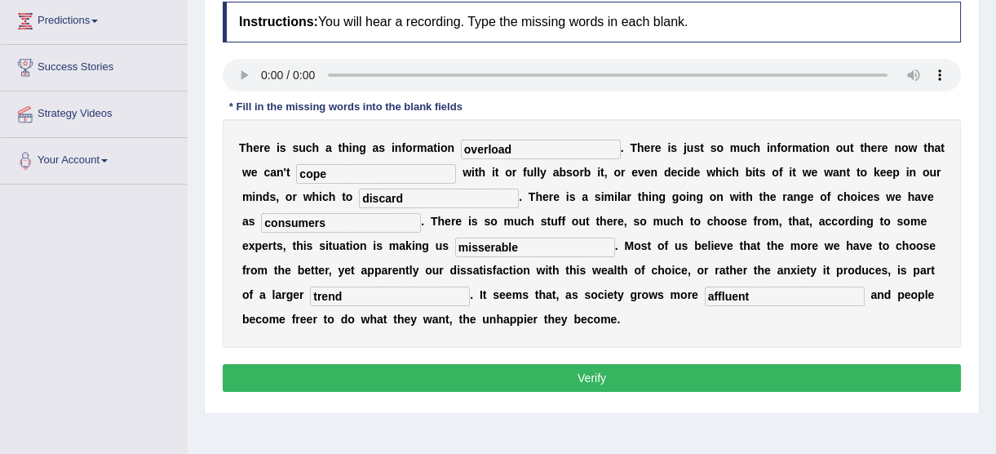
click at [104, 393] on div "Toggle navigation Home Practice Questions Speaking Practice Read Aloud Repeat S…" at bounding box center [498, 202] width 996 height 849
click at [455, 241] on input "misserable" at bounding box center [535, 247] width 160 height 20
drag, startPoint x: 262, startPoint y: 242, endPoint x: 262, endPoint y: 261, distance: 18.8
click at [455, 242] on input "misserable" at bounding box center [535, 247] width 160 height 20
type input "miserable"
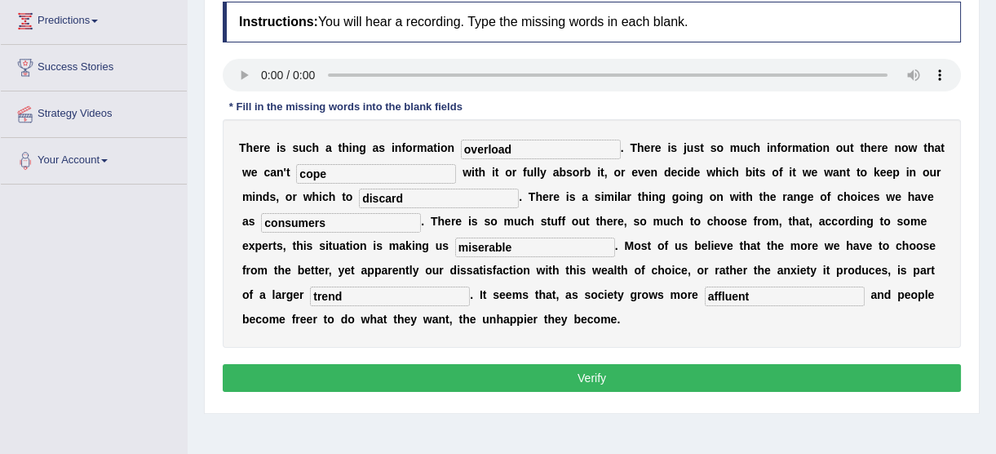
click at [620, 367] on button "Verify" at bounding box center [592, 378] width 739 height 28
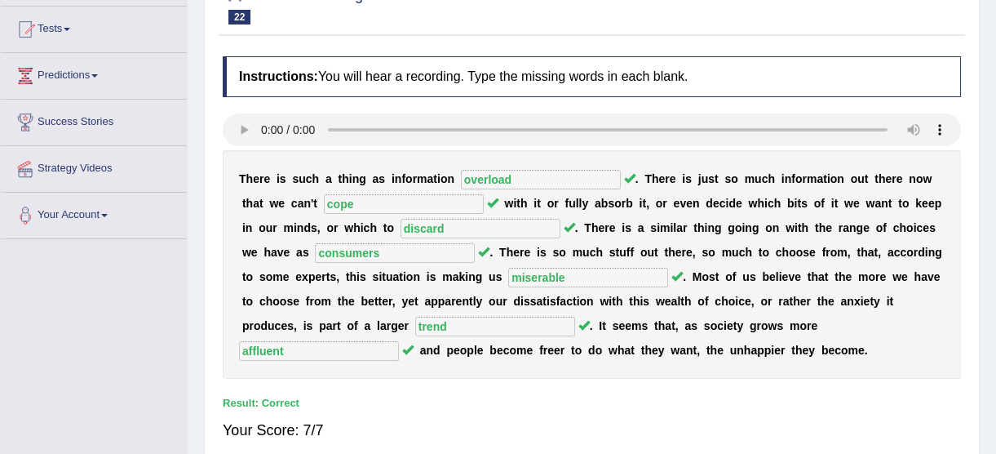
scroll to position [148, 0]
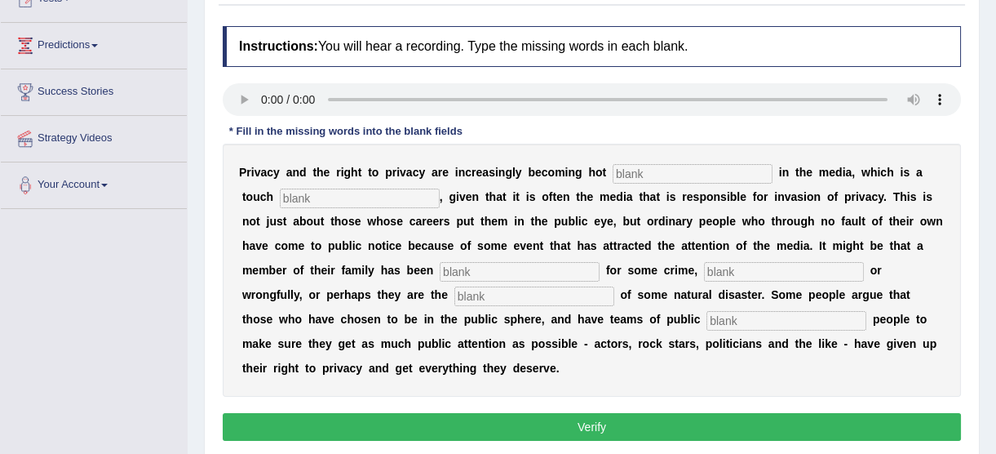
scroll to position [175, 0]
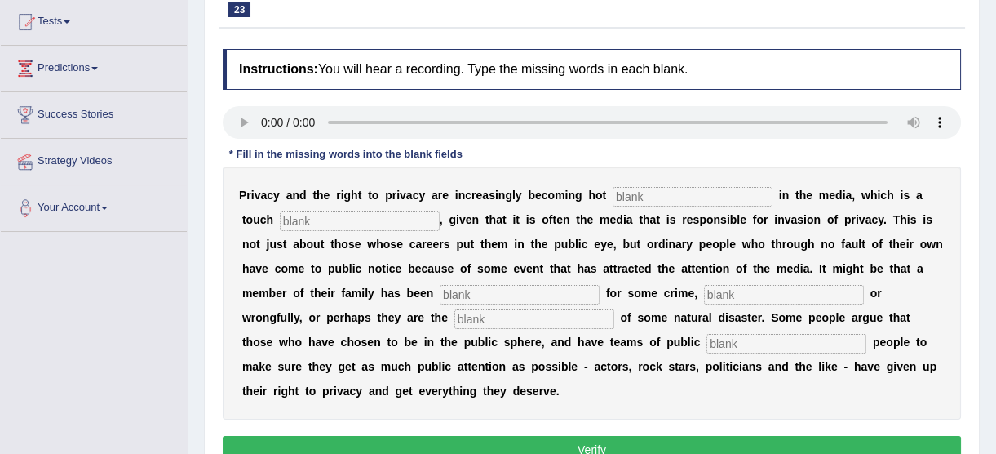
click at [613, 192] on input "text" at bounding box center [693, 197] width 160 height 20
type input "topics"
type input "ironic"
type input "imprisones"
type input "rightfullu"
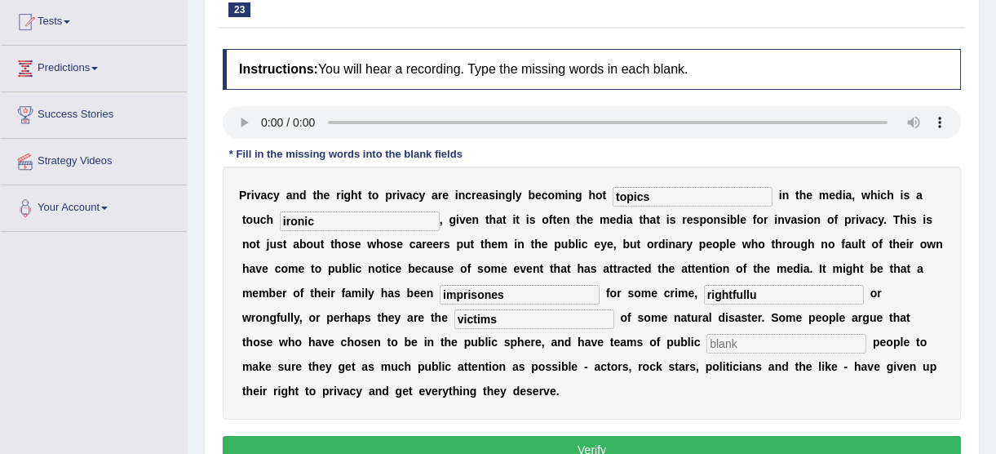
type input "victims"
type input "relations"
click at [704, 293] on input "rightfullu" at bounding box center [784, 295] width 160 height 20
type input "rightfully"
click at [440, 296] on input "imprisones" at bounding box center [520, 295] width 160 height 20
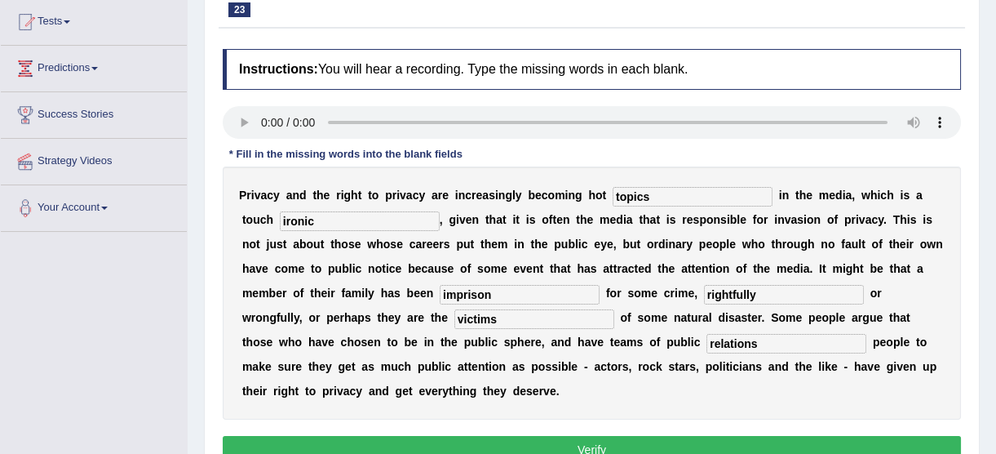
click at [153, 396] on div "Toggle navigation Home Practice Questions Speaking Practice Read Aloud Repeat S…" at bounding box center [498, 249] width 996 height 849
click at [440, 294] on input "imprison" at bounding box center [520, 295] width 160 height 20
type input "imprisoned"
click at [697, 436] on button "Verify" at bounding box center [592, 450] width 739 height 28
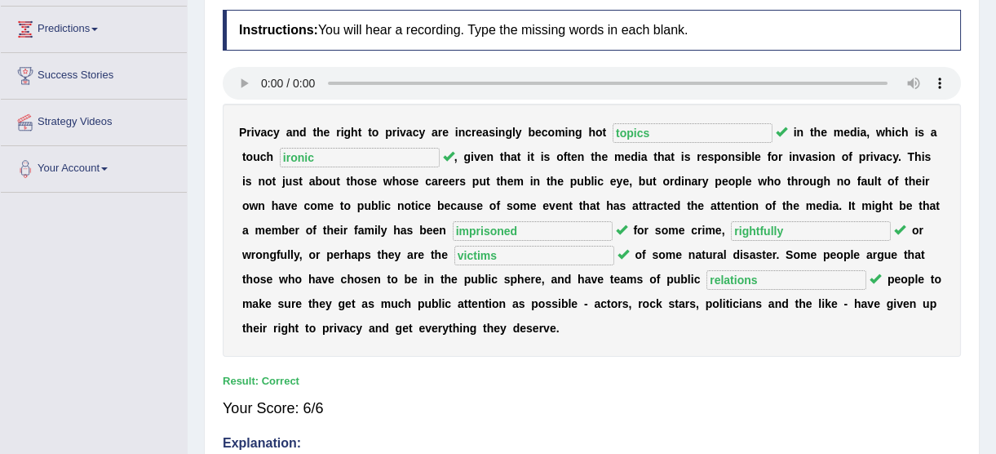
scroll to position [249, 0]
